Goal: Feedback & Contribution: Leave review/rating

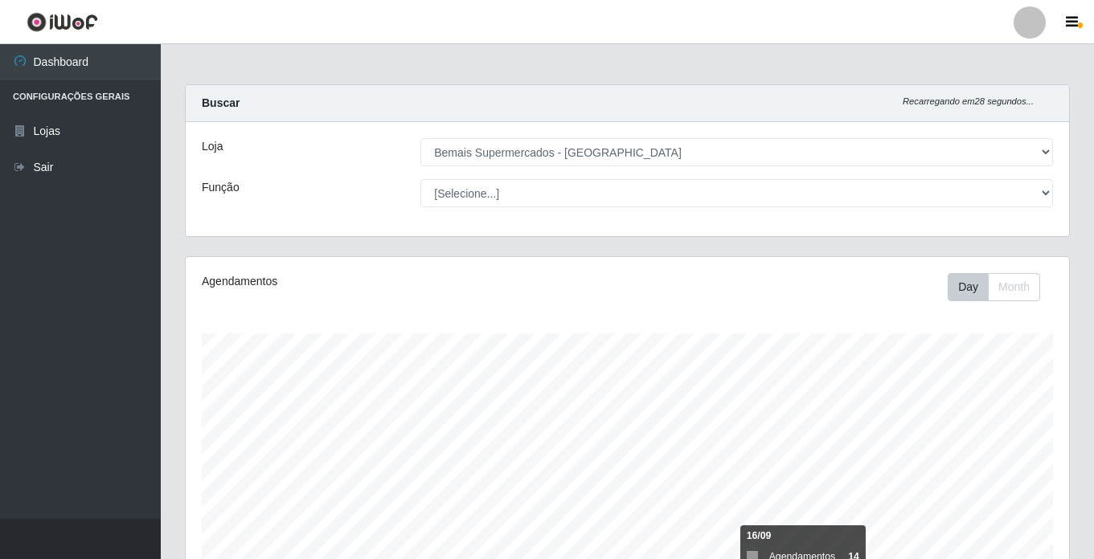
select select "250"
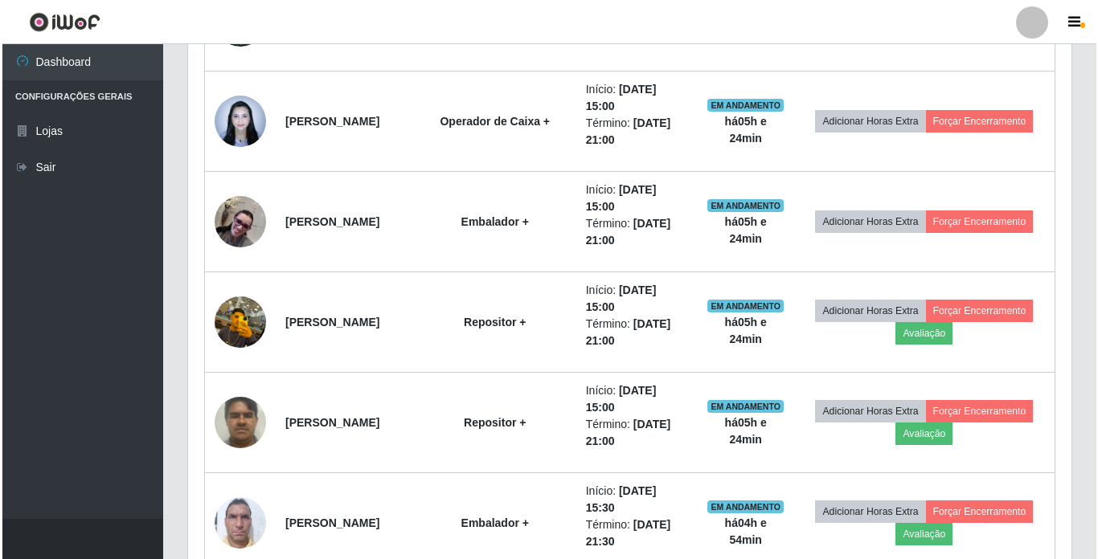
scroll to position [825, 0]
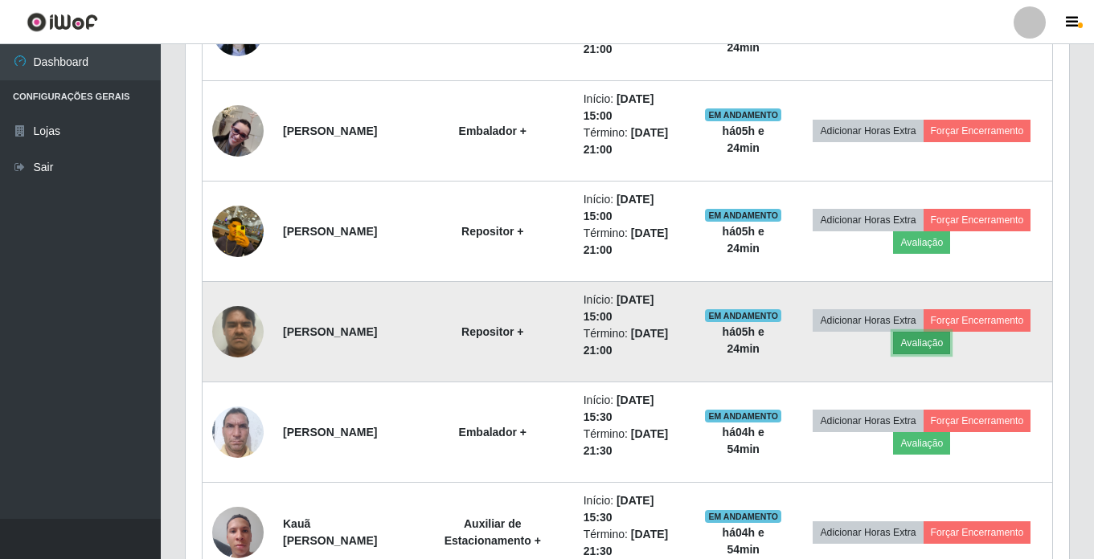
click at [950, 342] on button "Avaliação" at bounding box center [921, 343] width 57 height 23
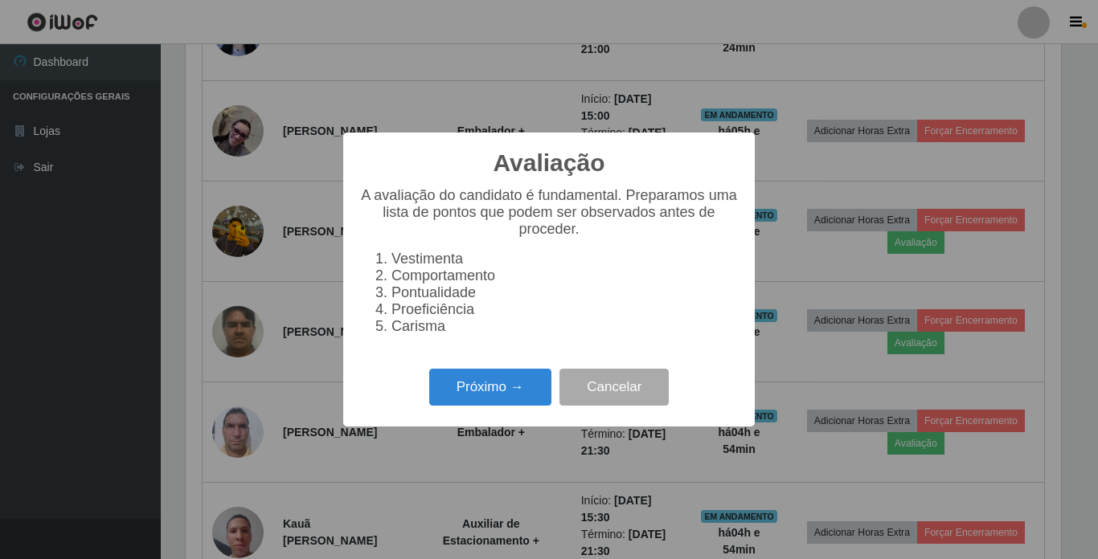
scroll to position [334, 875]
click at [510, 389] on button "Próximo →" at bounding box center [490, 388] width 122 height 38
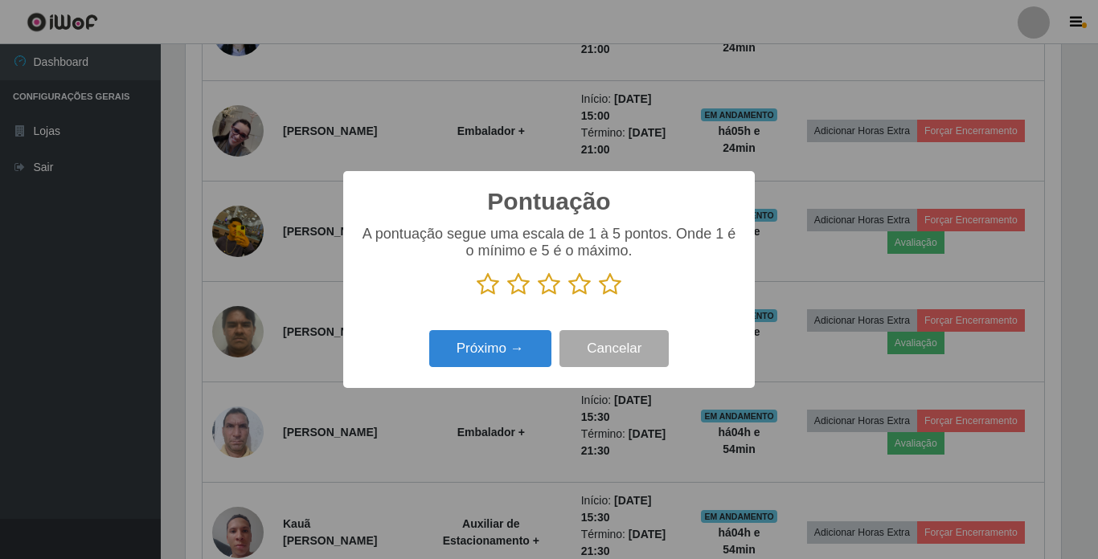
click at [550, 285] on icon at bounding box center [549, 285] width 23 height 24
click at [538, 297] on input "radio" at bounding box center [538, 297] width 0 height 0
click at [487, 350] on button "Próximo →" at bounding box center [490, 349] width 122 height 38
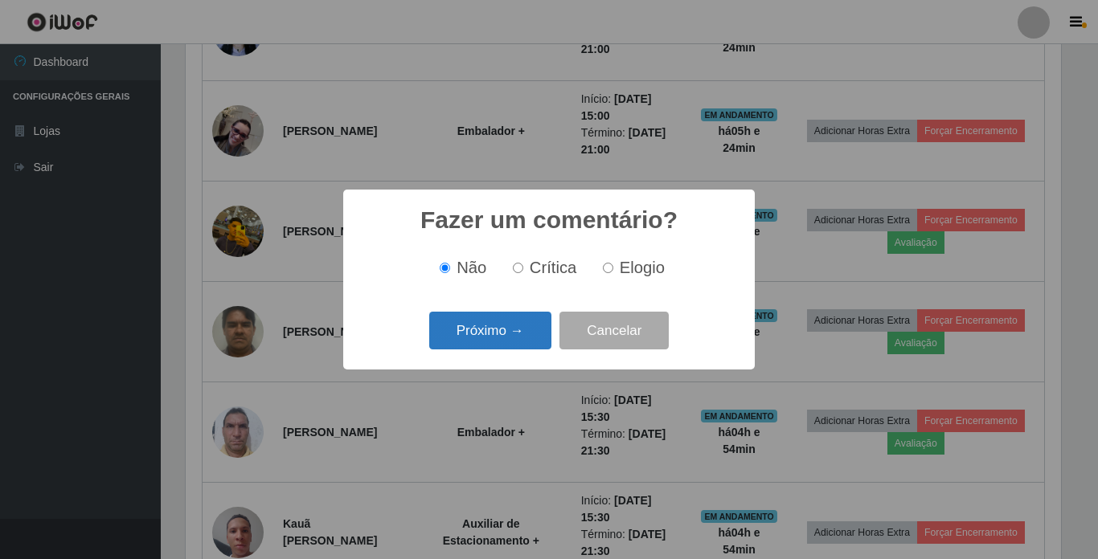
click at [494, 343] on button "Próximo →" at bounding box center [490, 331] width 122 height 38
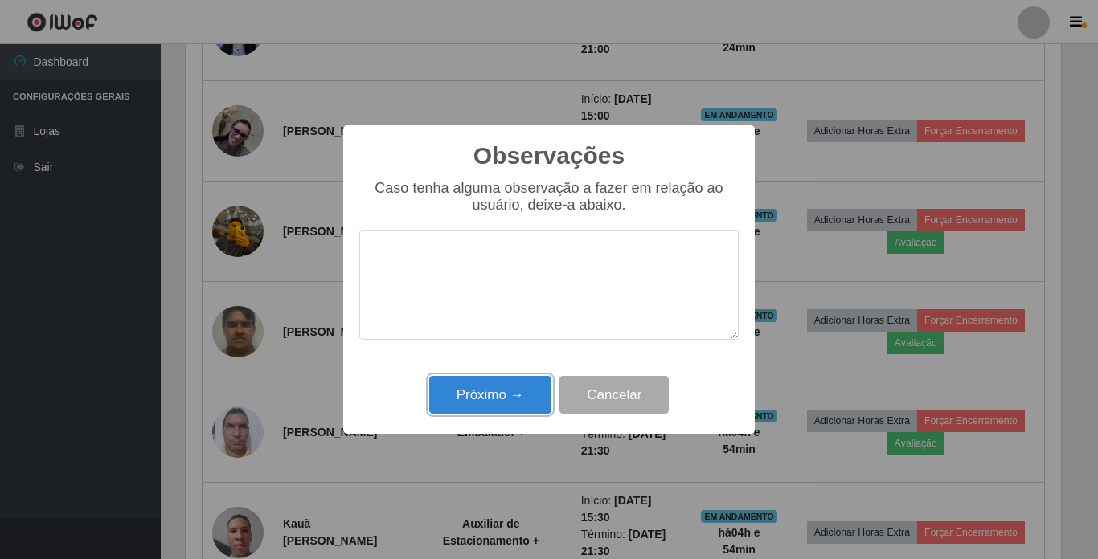
drag, startPoint x: 506, startPoint y: 383, endPoint x: 528, endPoint y: 377, distance: 23.2
click at [510, 381] on button "Próximo →" at bounding box center [490, 395] width 122 height 38
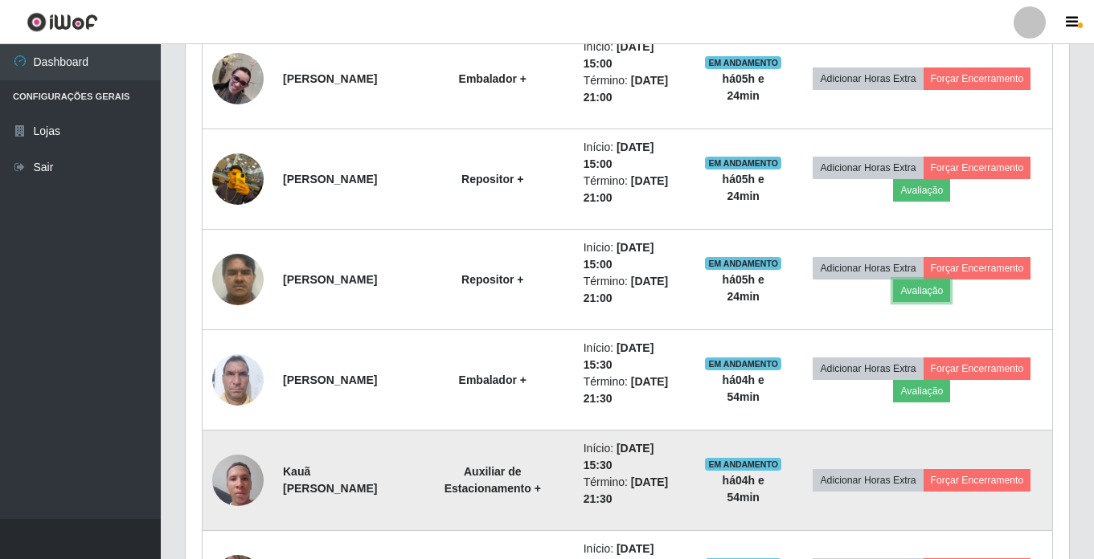
scroll to position [986, 0]
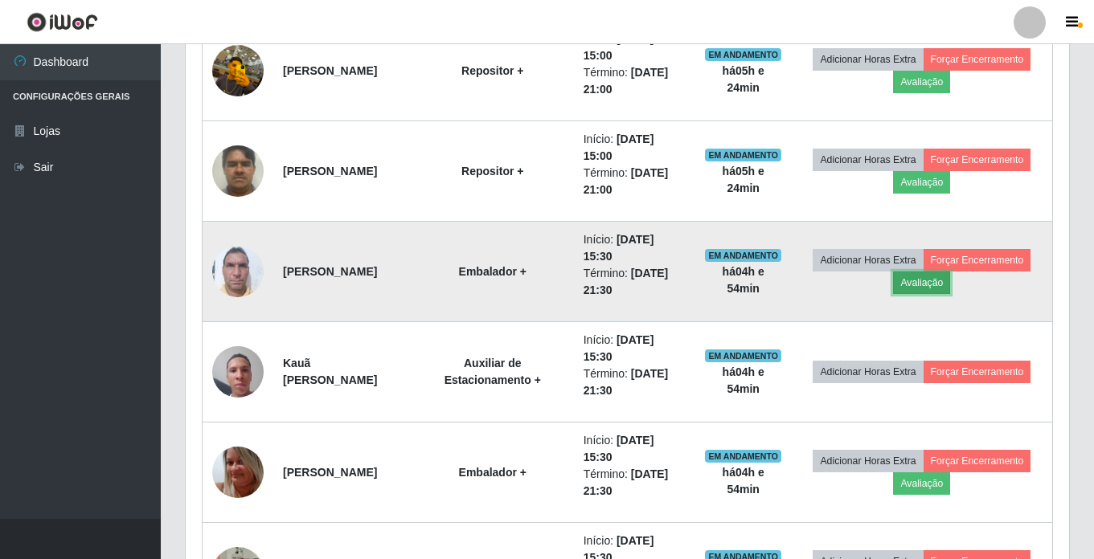
click at [950, 285] on button "Avaliação" at bounding box center [921, 283] width 57 height 23
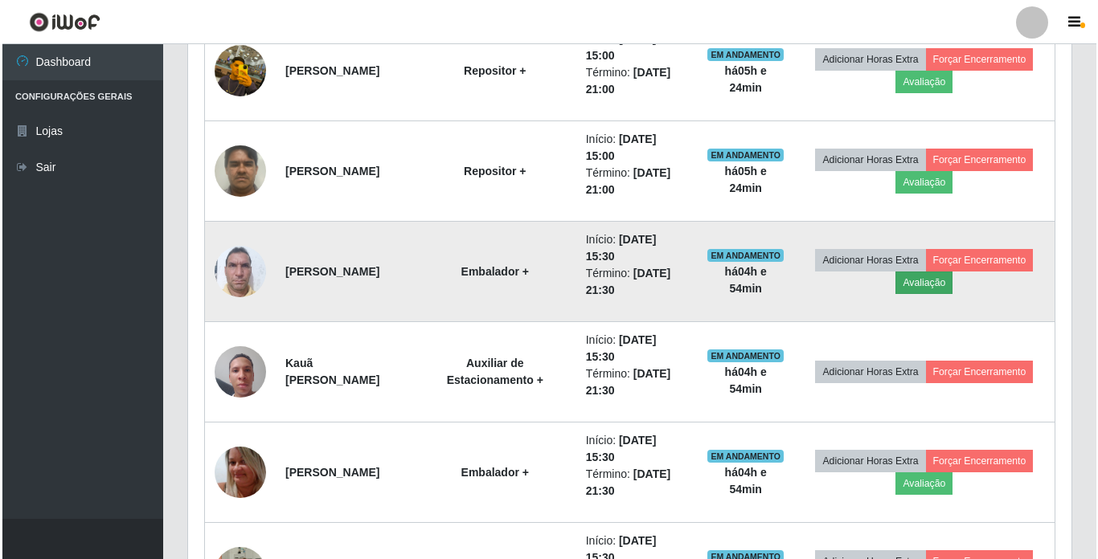
scroll to position [334, 875]
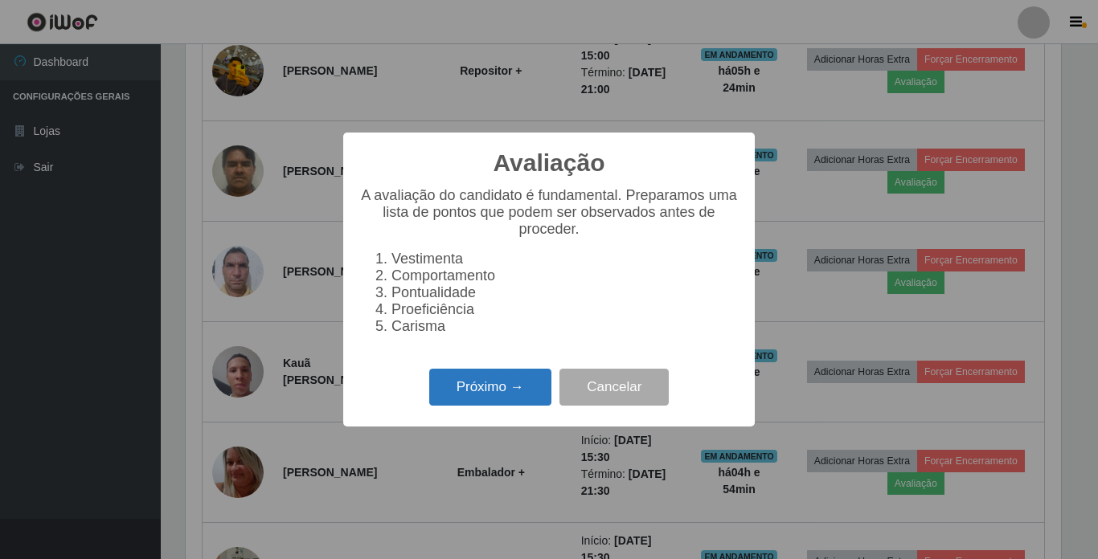
click at [518, 394] on button "Próximo →" at bounding box center [490, 388] width 122 height 38
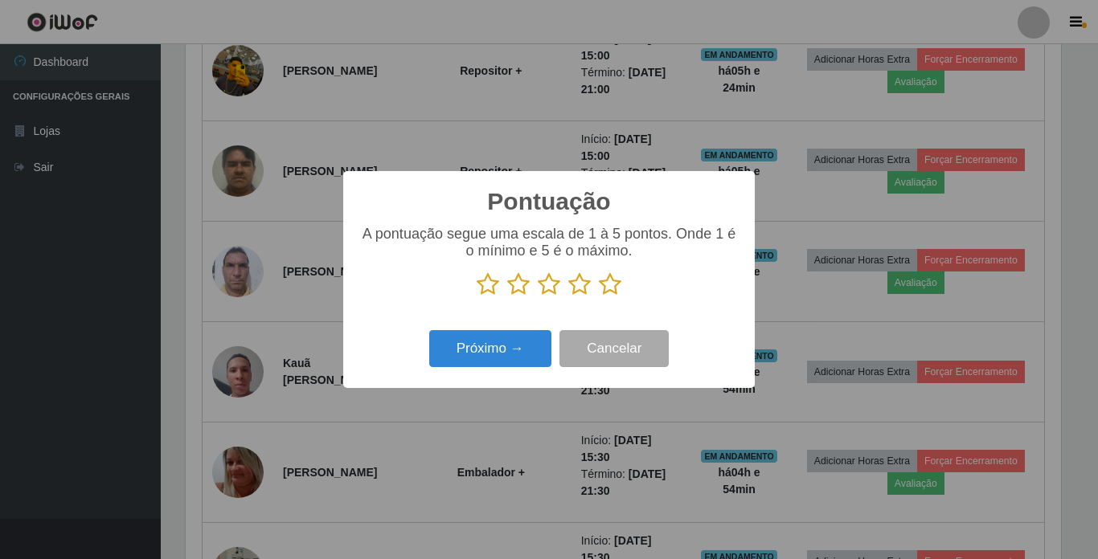
click at [611, 285] on icon at bounding box center [610, 285] width 23 height 24
click at [599, 297] on input "radio" at bounding box center [599, 297] width 0 height 0
click at [580, 289] on icon at bounding box center [579, 285] width 23 height 24
click at [568, 297] on input "radio" at bounding box center [568, 297] width 0 height 0
click at [525, 342] on button "Próximo →" at bounding box center [490, 349] width 122 height 38
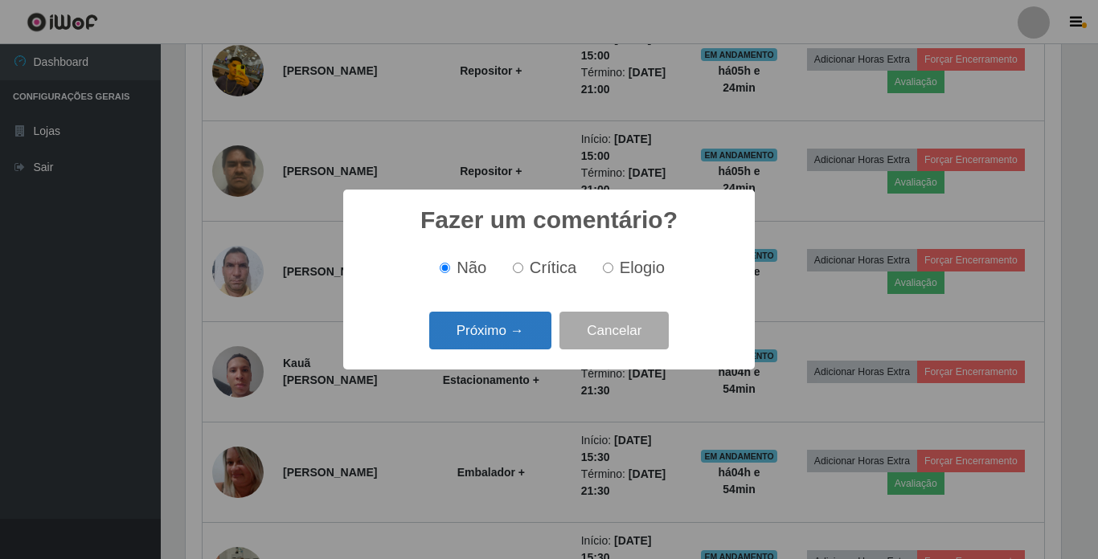
click at [506, 336] on button "Próximo →" at bounding box center [490, 331] width 122 height 38
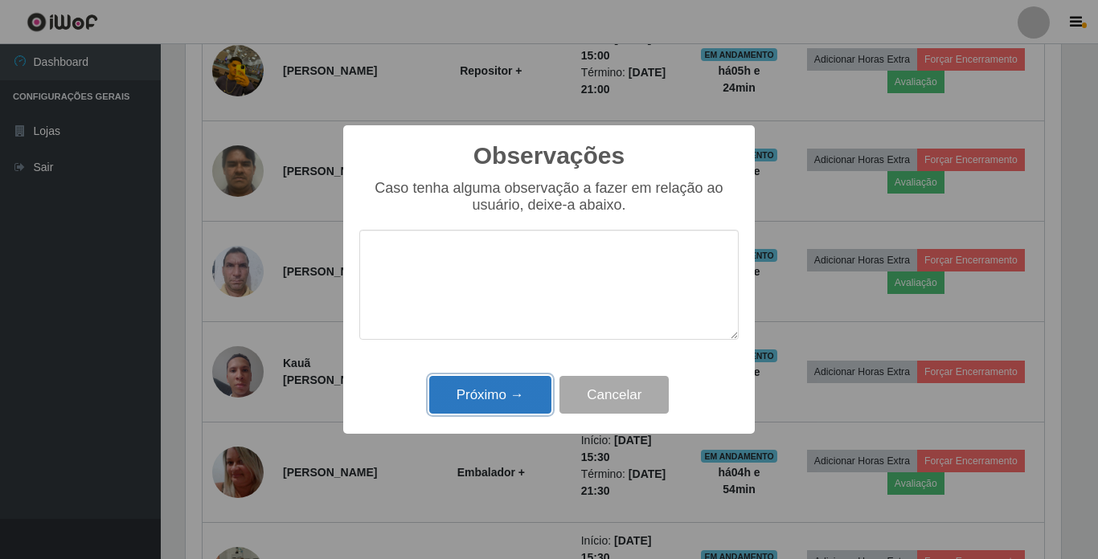
drag, startPoint x: 503, startPoint y: 398, endPoint x: 507, endPoint y: 387, distance: 12.0
click at [504, 397] on button "Próximo →" at bounding box center [490, 395] width 122 height 38
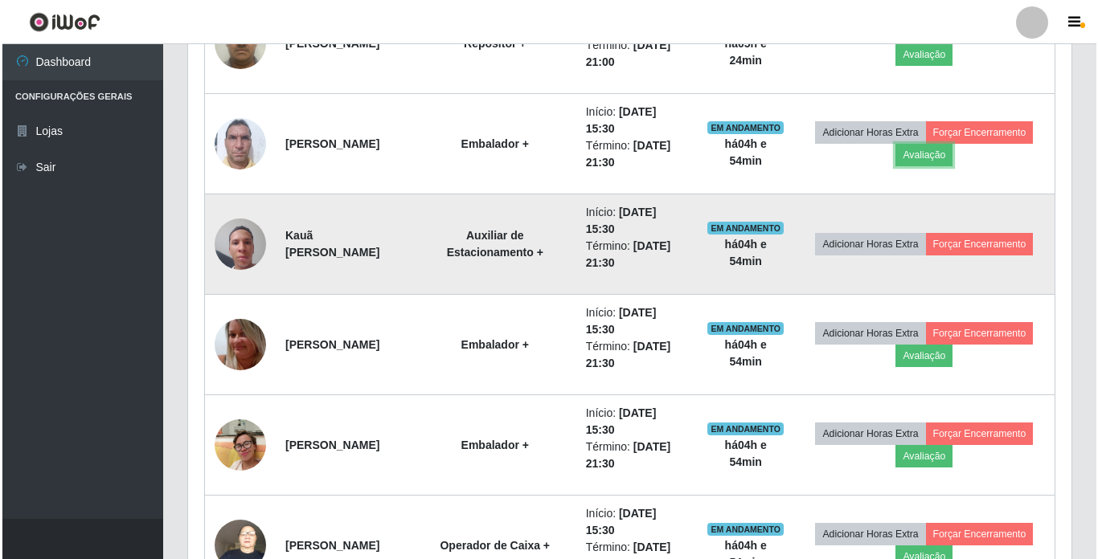
scroll to position [1146, 0]
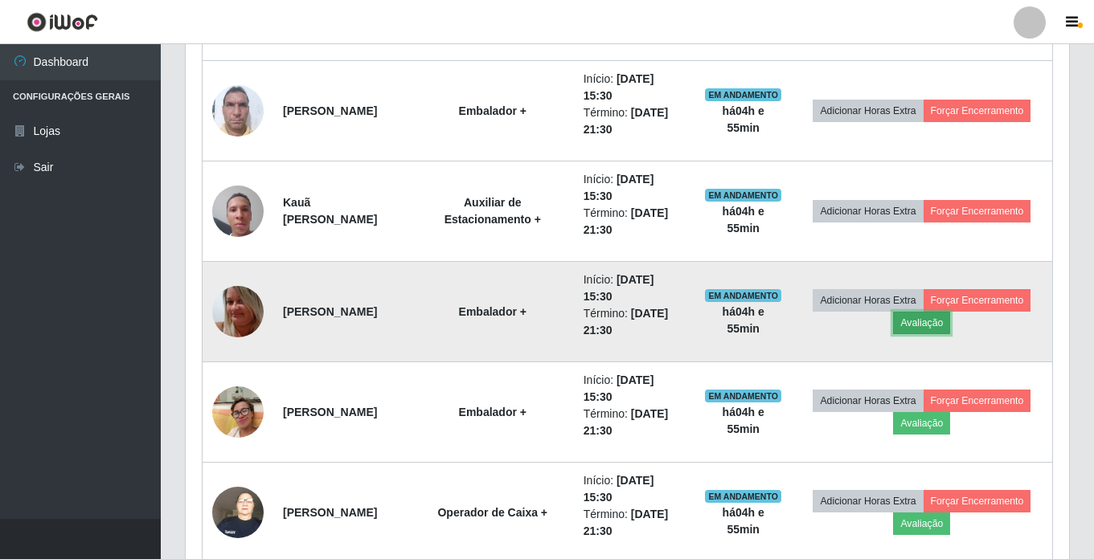
click at [950, 318] on button "Avaliação" at bounding box center [921, 323] width 57 height 23
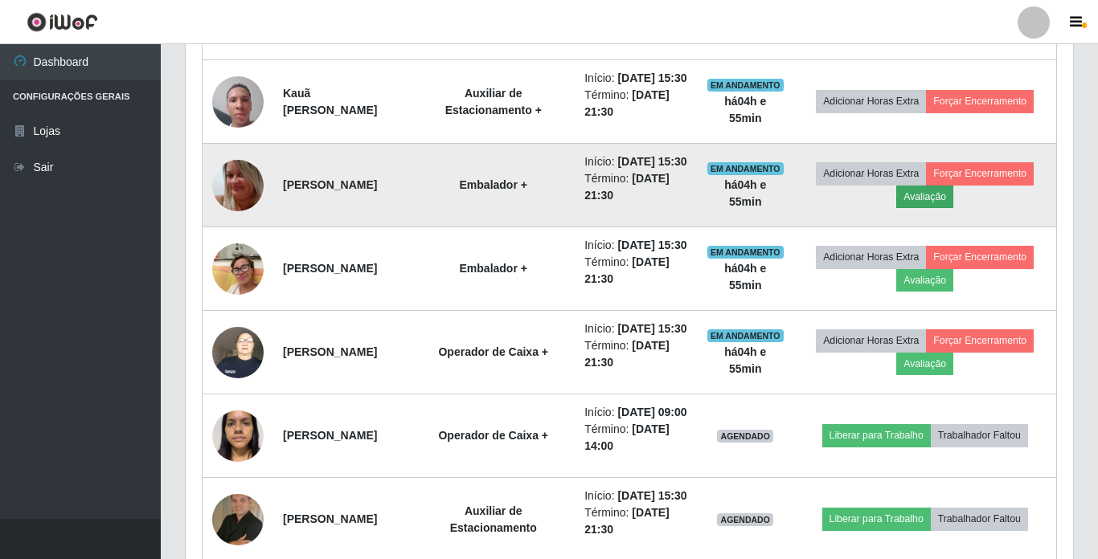
scroll to position [334, 875]
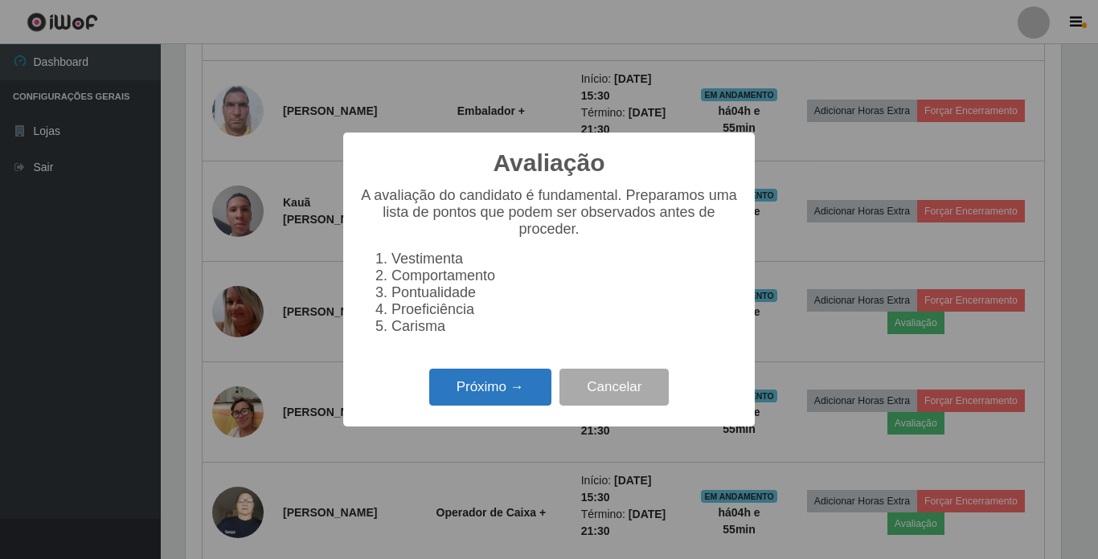
click at [509, 395] on button "Próximo →" at bounding box center [490, 388] width 122 height 38
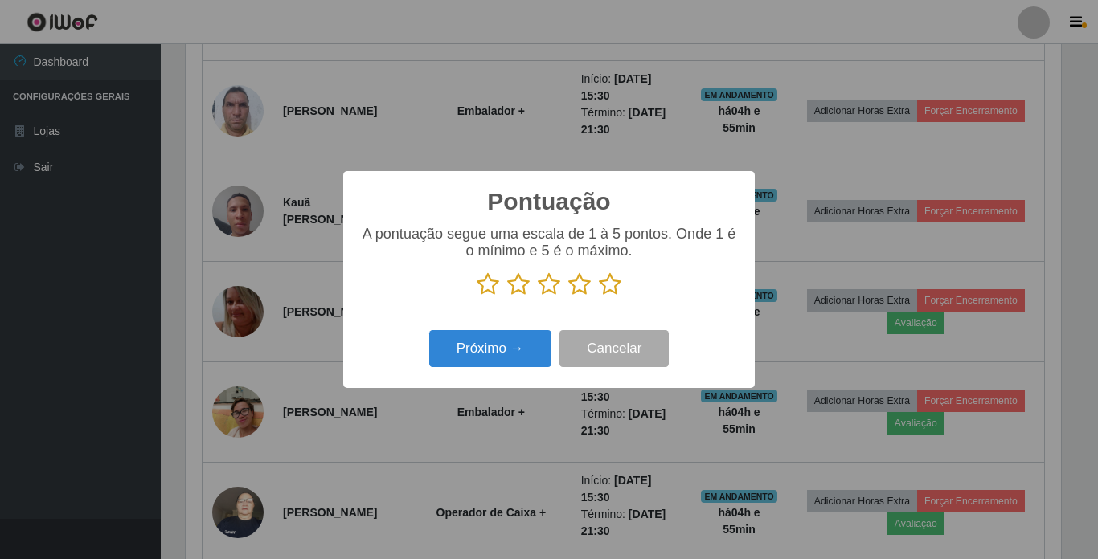
click at [583, 285] on icon at bounding box center [579, 285] width 23 height 24
click at [568, 297] on input "radio" at bounding box center [568, 297] width 0 height 0
click at [492, 345] on button "Próximo →" at bounding box center [490, 349] width 122 height 38
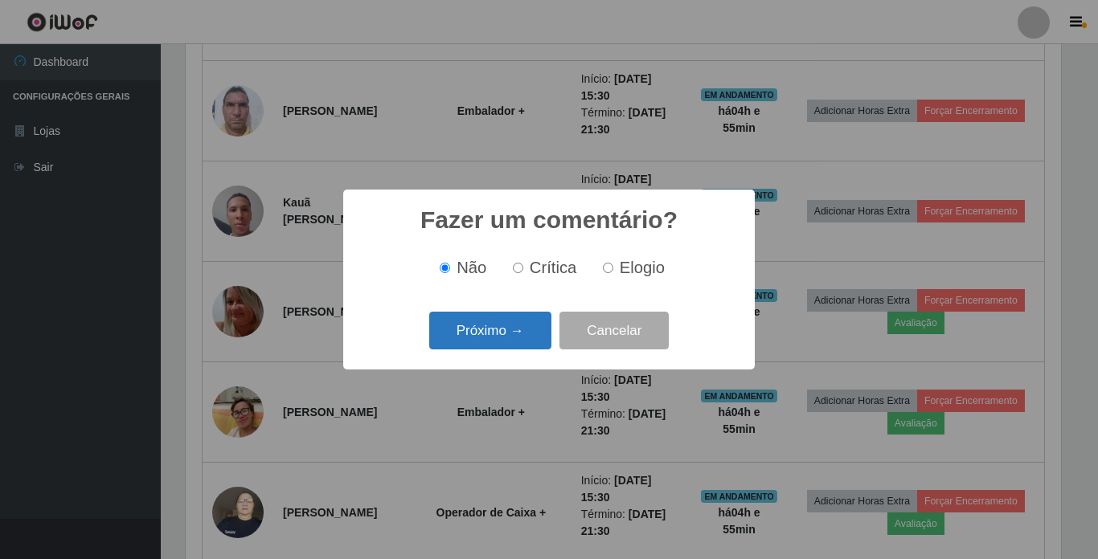
click at [486, 344] on button "Próximo →" at bounding box center [490, 331] width 122 height 38
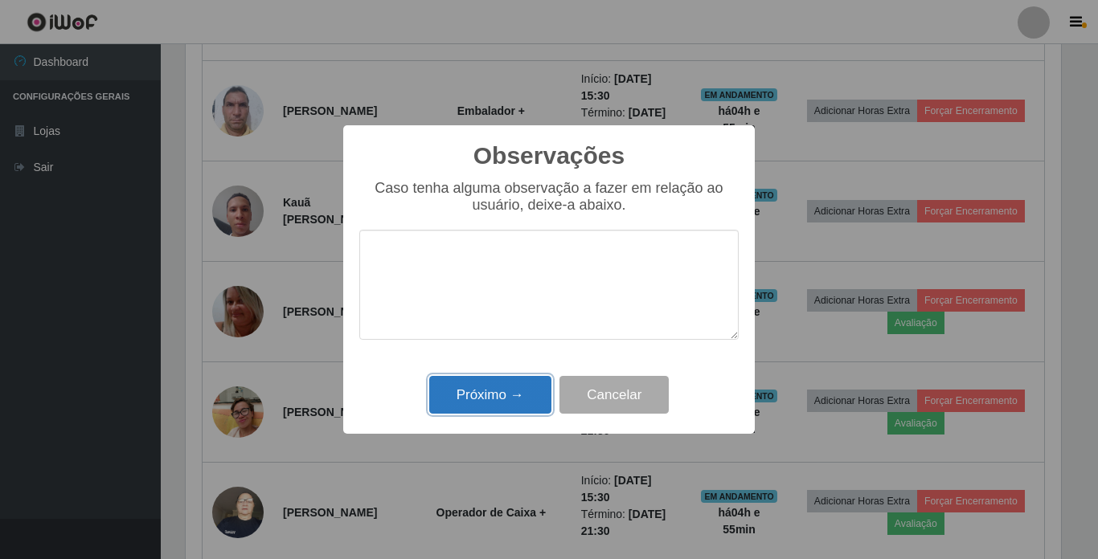
click at [486, 389] on button "Próximo →" at bounding box center [490, 395] width 122 height 38
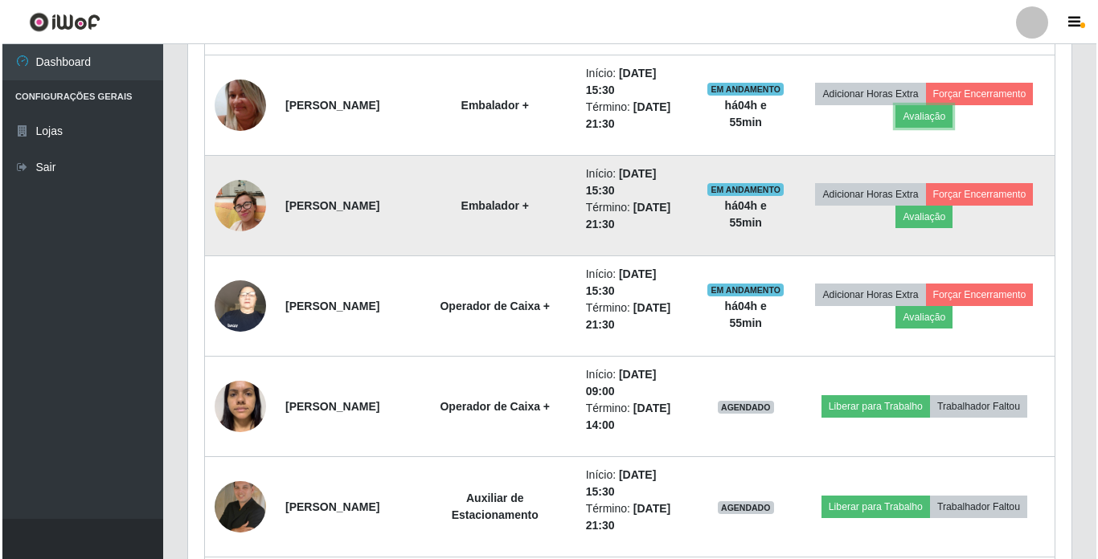
scroll to position [1387, 0]
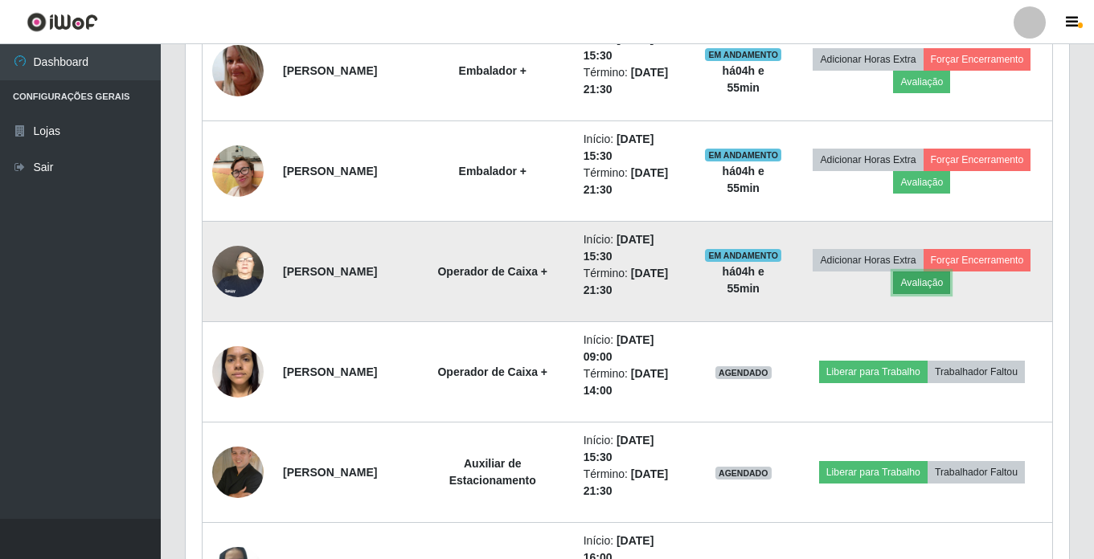
click at [950, 277] on button "Avaliação" at bounding box center [921, 283] width 57 height 23
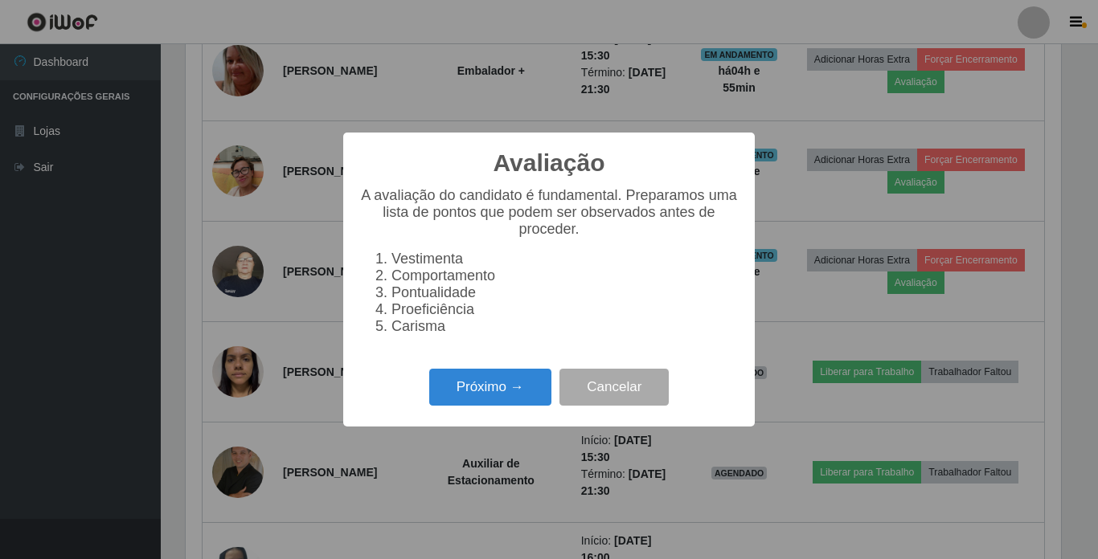
scroll to position [334, 875]
click at [507, 400] on button "Próximo →" at bounding box center [490, 388] width 122 height 38
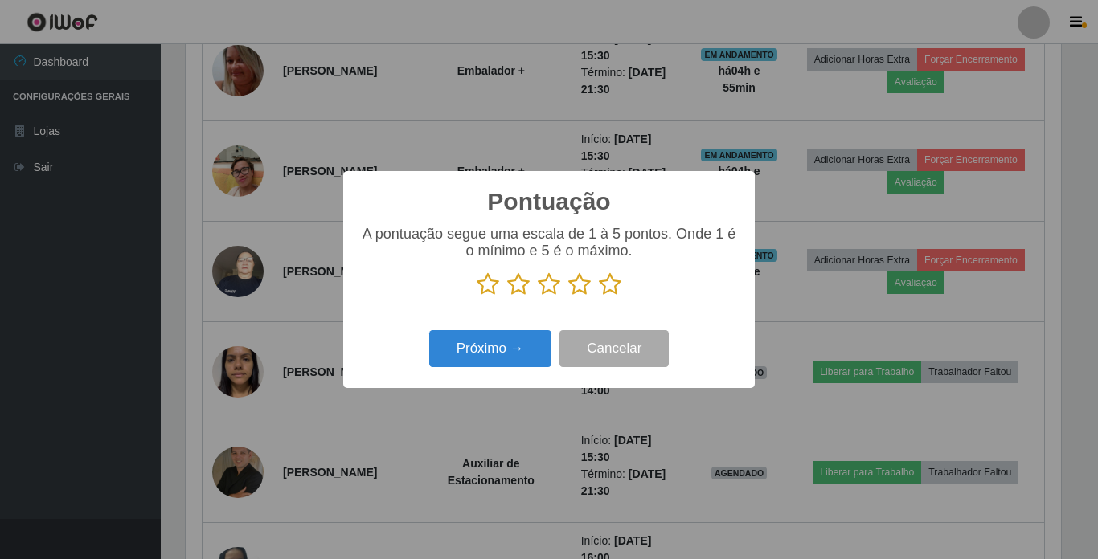
click at [584, 285] on icon at bounding box center [579, 285] width 23 height 24
click at [568, 297] on input "radio" at bounding box center [568, 297] width 0 height 0
click at [506, 358] on button "Próximo →" at bounding box center [490, 349] width 122 height 38
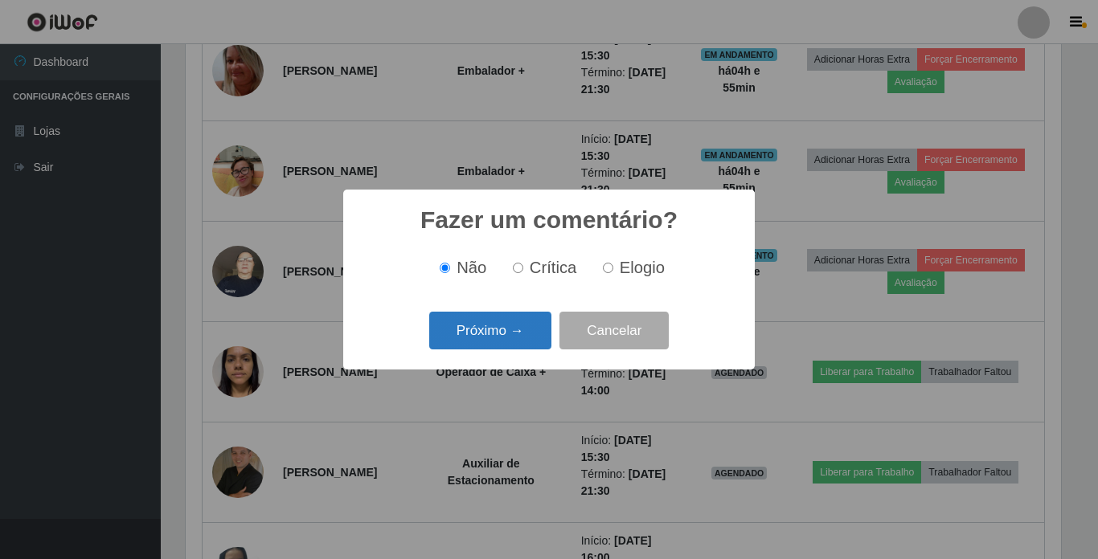
click at [510, 344] on button "Próximo →" at bounding box center [490, 331] width 122 height 38
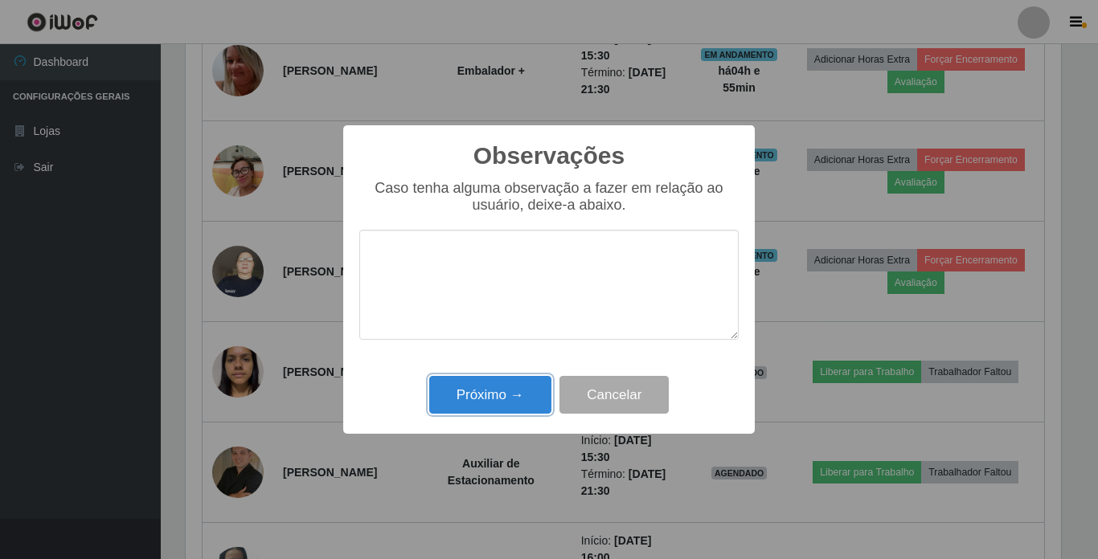
drag, startPoint x: 522, startPoint y: 404, endPoint x: 528, endPoint y: 396, distance: 10.3
click at [523, 403] on button "Próximo →" at bounding box center [490, 395] width 122 height 38
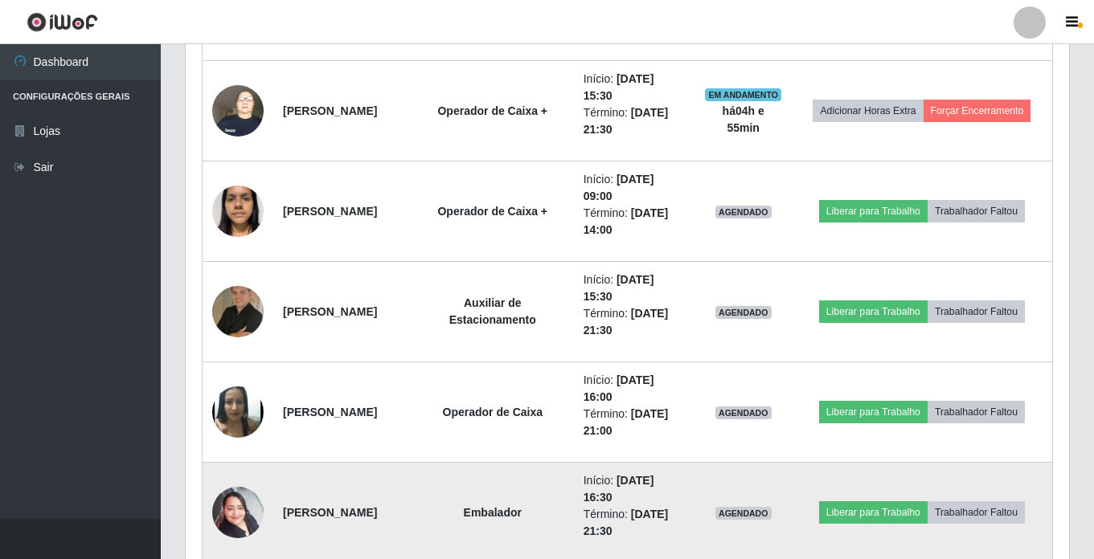
scroll to position [1468, 0]
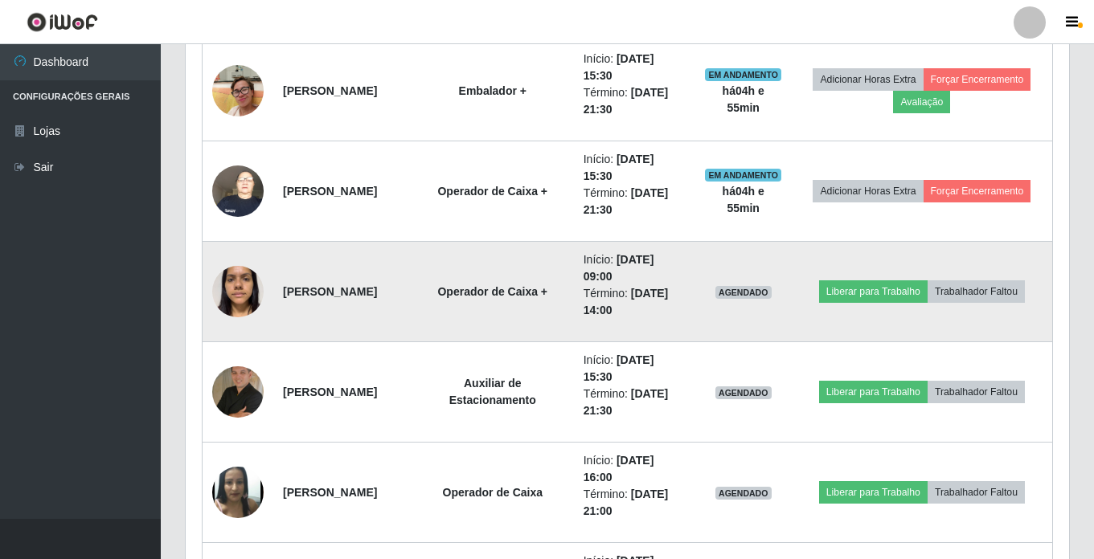
click at [245, 298] on img at bounding box center [237, 291] width 51 height 68
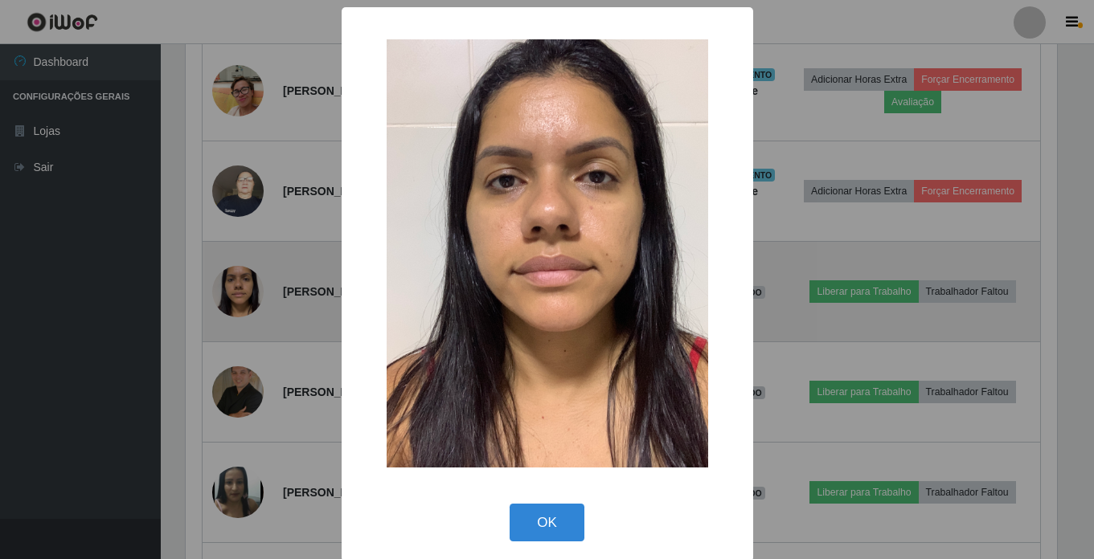
scroll to position [334, 875]
click at [245, 298] on div "× OK Cancel" at bounding box center [549, 279] width 1098 height 559
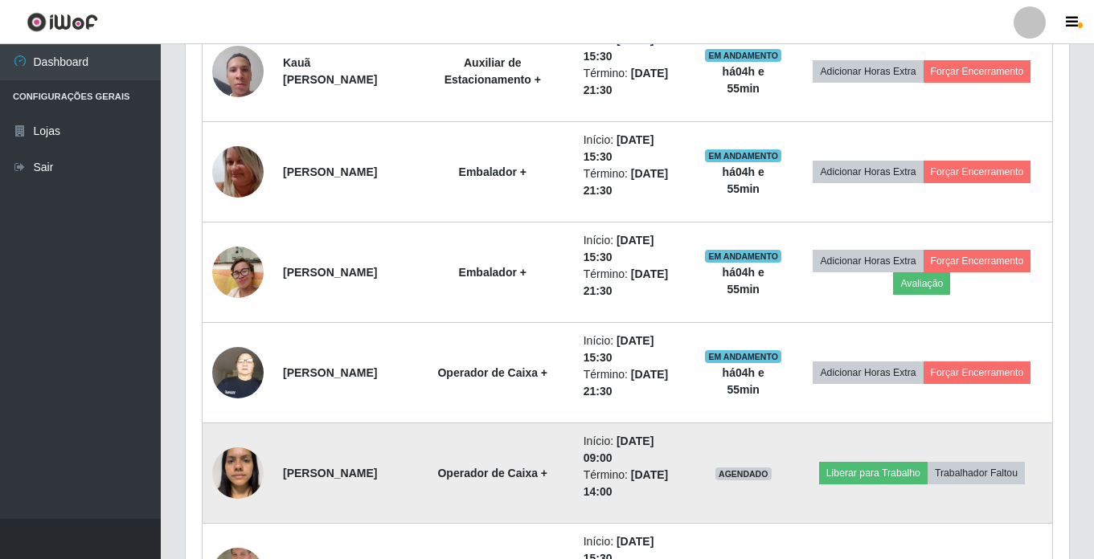
scroll to position [1227, 0]
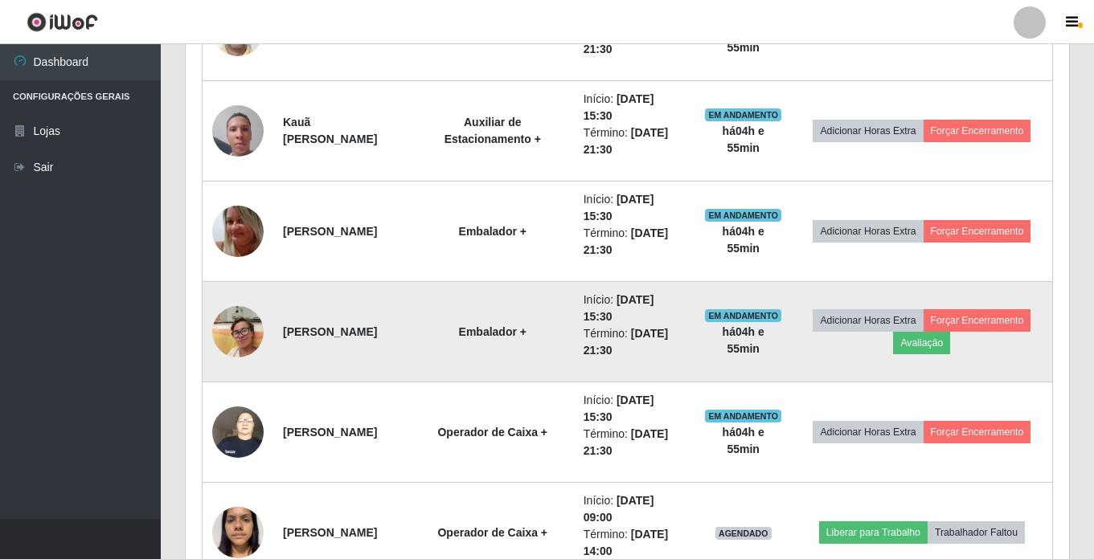
click at [248, 331] on img at bounding box center [237, 331] width 51 height 68
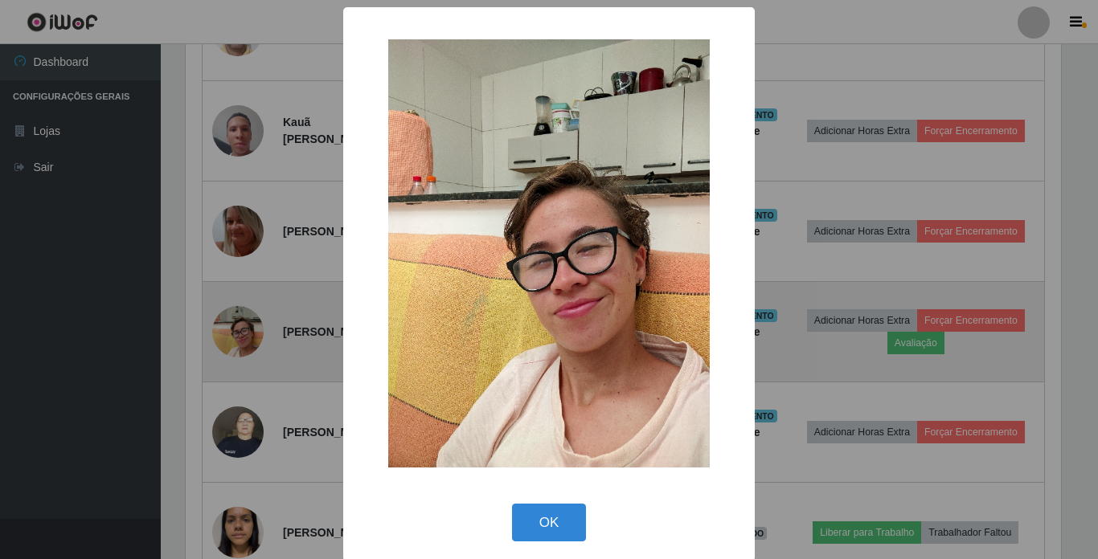
click at [247, 331] on div "× OK Cancel" at bounding box center [549, 279] width 1098 height 559
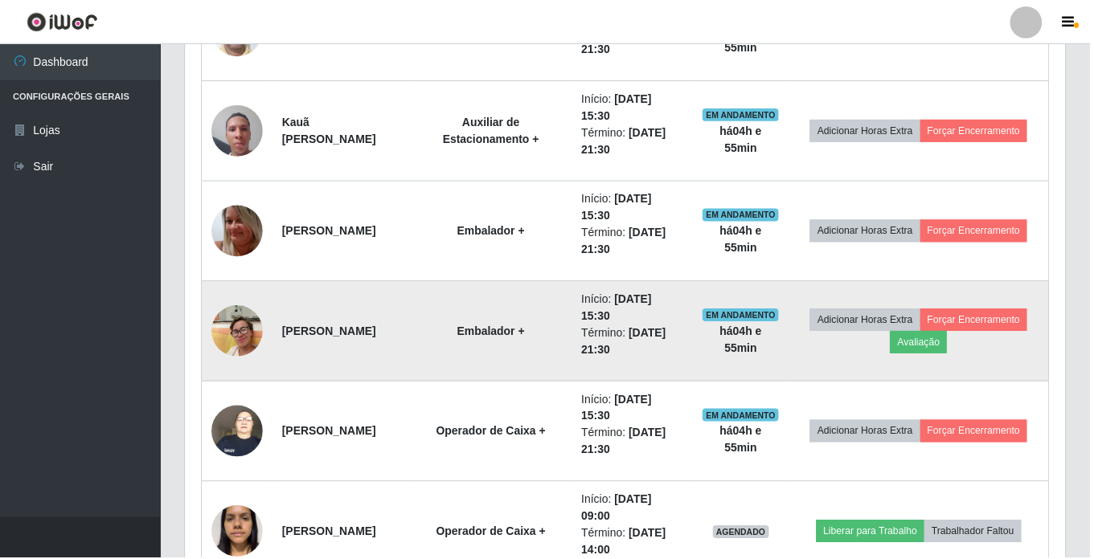
scroll to position [334, 883]
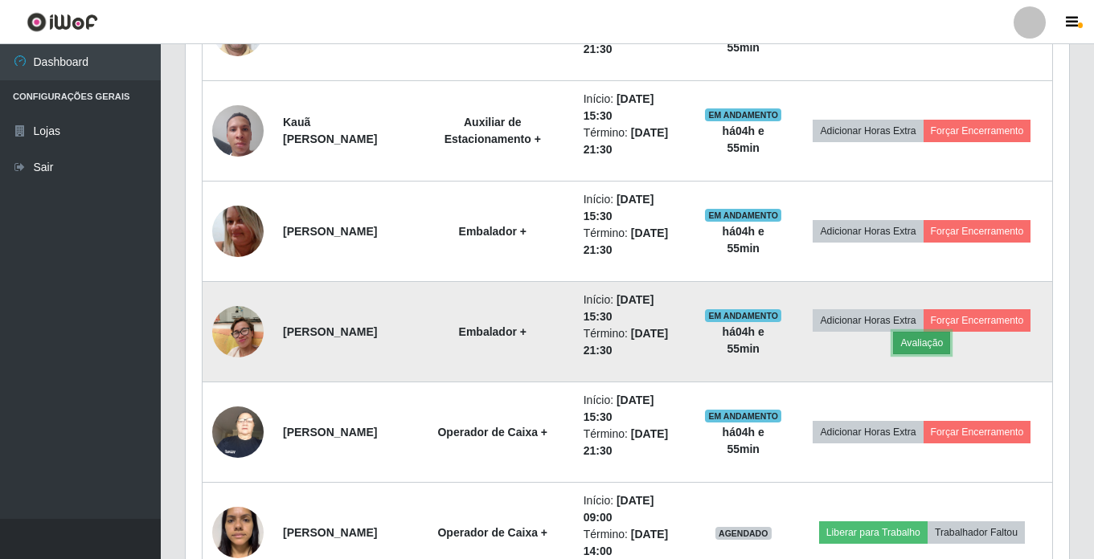
click at [950, 347] on button "Avaliação" at bounding box center [921, 343] width 57 height 23
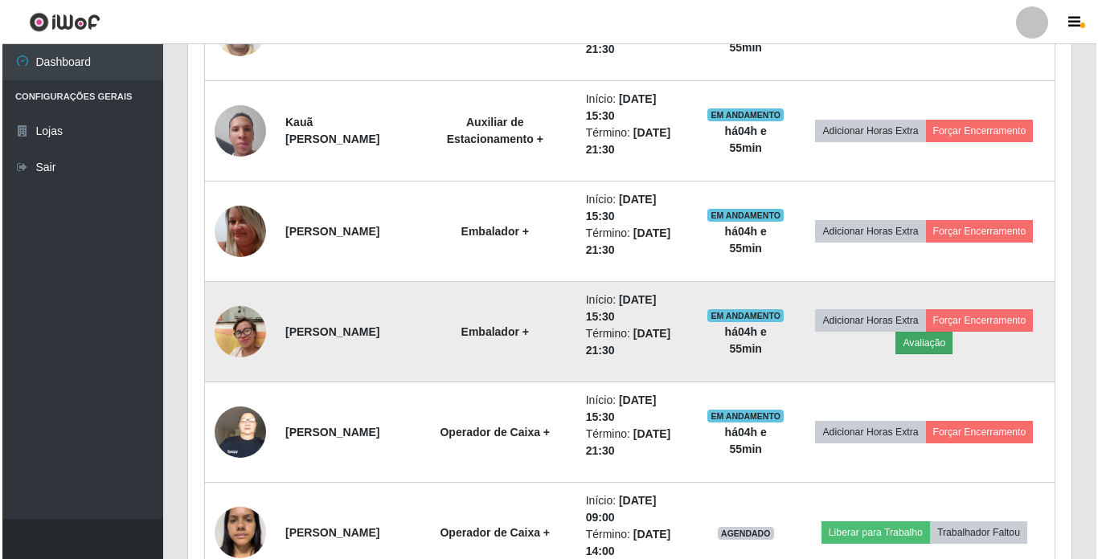
scroll to position [334, 875]
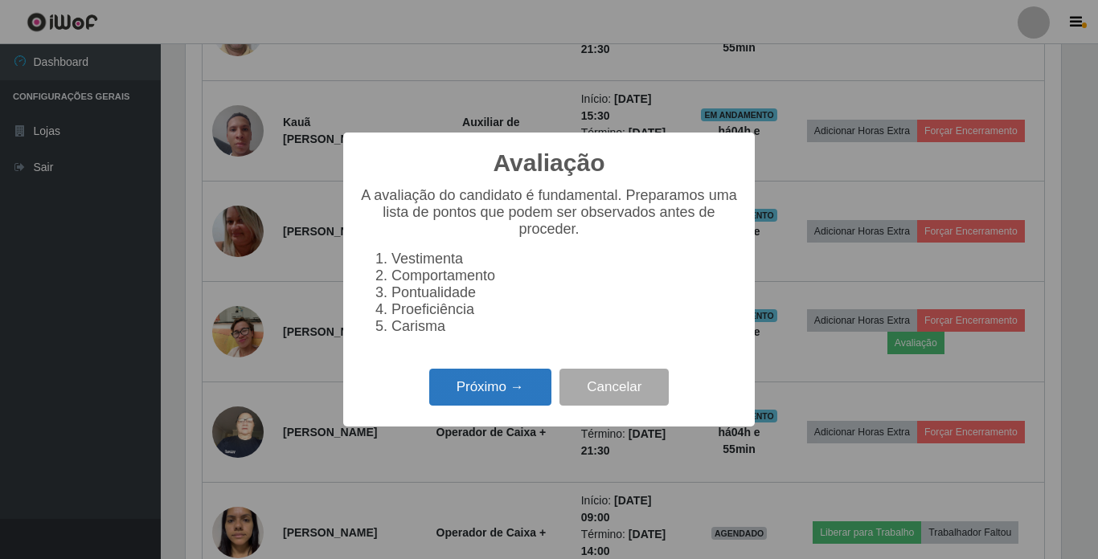
click at [492, 391] on button "Próximo →" at bounding box center [490, 388] width 122 height 38
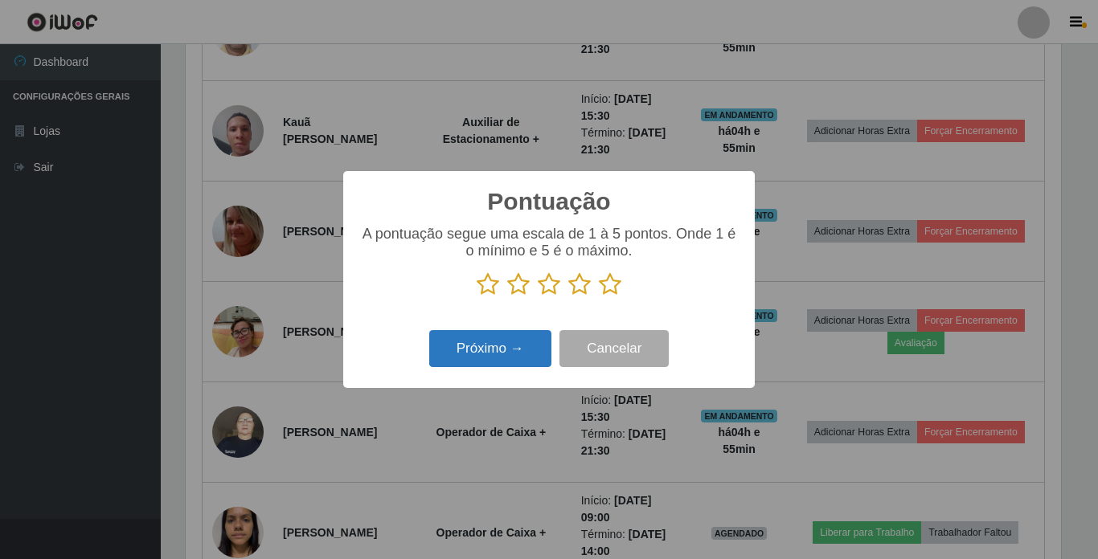
scroll to position [803529, 802988]
click at [572, 285] on icon at bounding box center [579, 285] width 23 height 24
click at [568, 297] on input "radio" at bounding box center [568, 297] width 0 height 0
click at [521, 343] on button "Próximo →" at bounding box center [490, 349] width 122 height 38
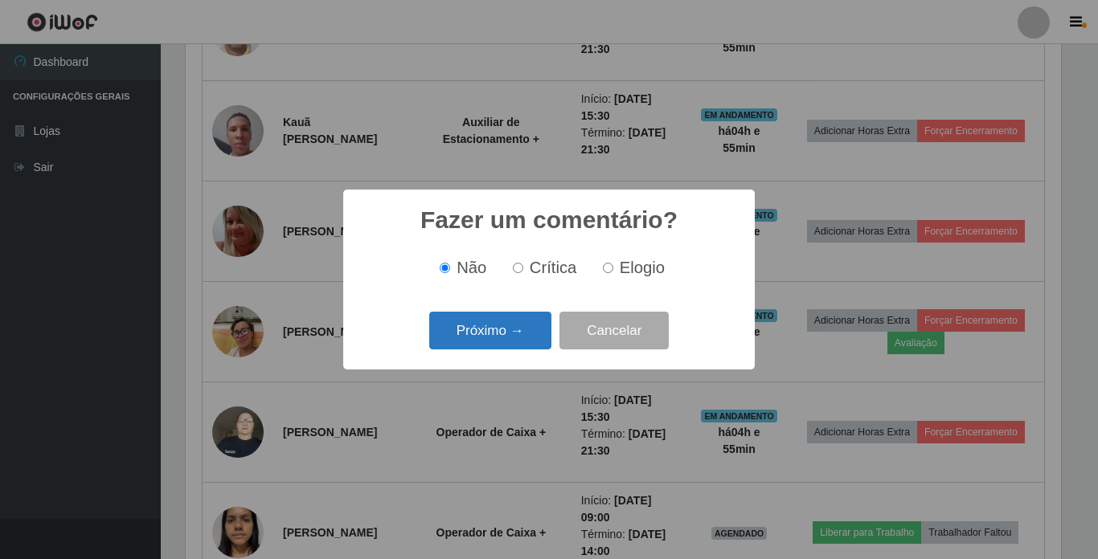
click at [467, 344] on button "Próximo →" at bounding box center [490, 331] width 122 height 38
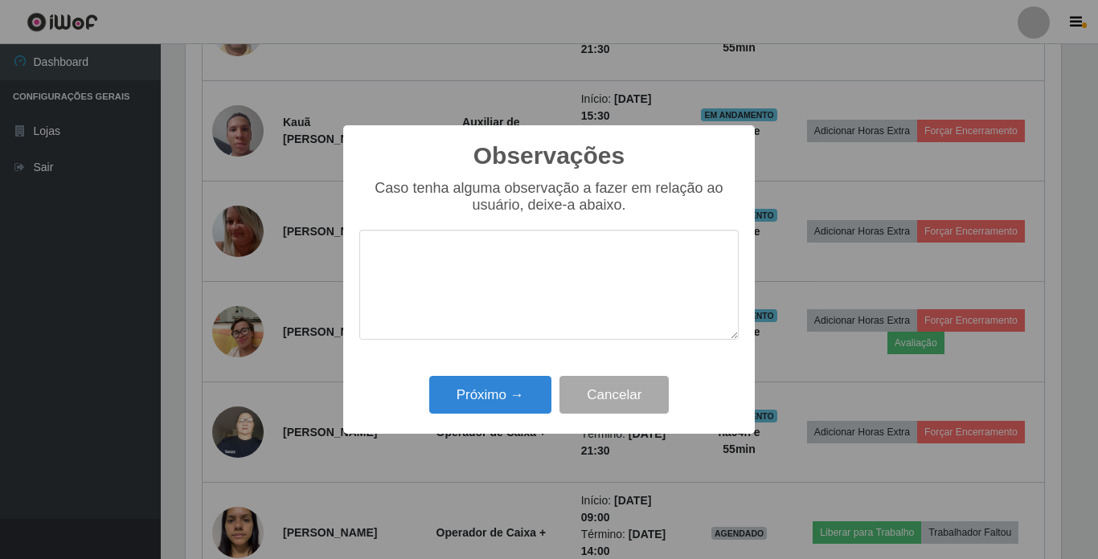
click at [450, 378] on div "Próximo → Cancelar" at bounding box center [548, 395] width 379 height 46
click at [463, 391] on button "Próximo →" at bounding box center [490, 395] width 122 height 38
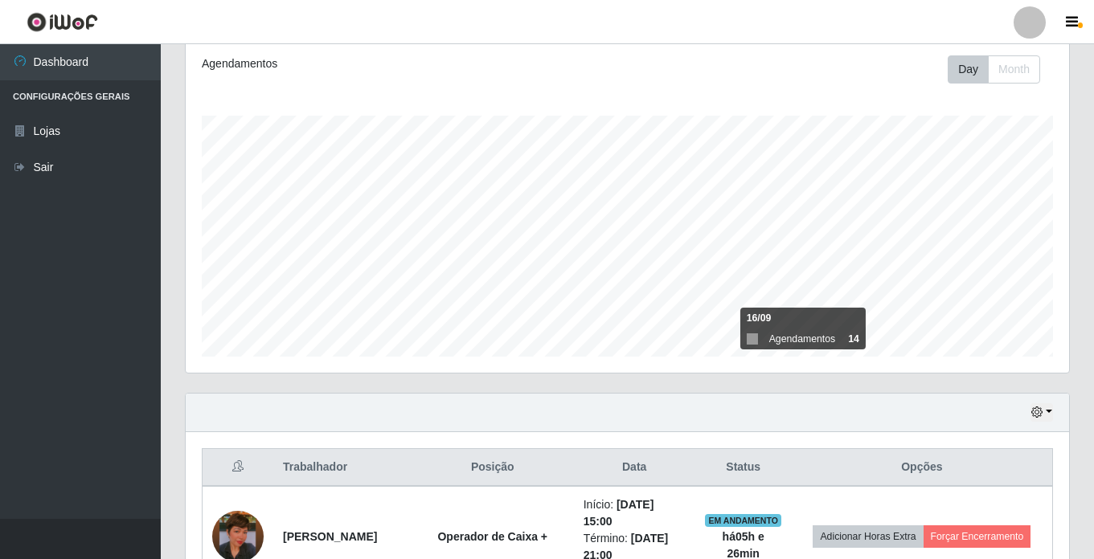
scroll to position [101, 0]
